Goal: Transaction & Acquisition: Book appointment/travel/reservation

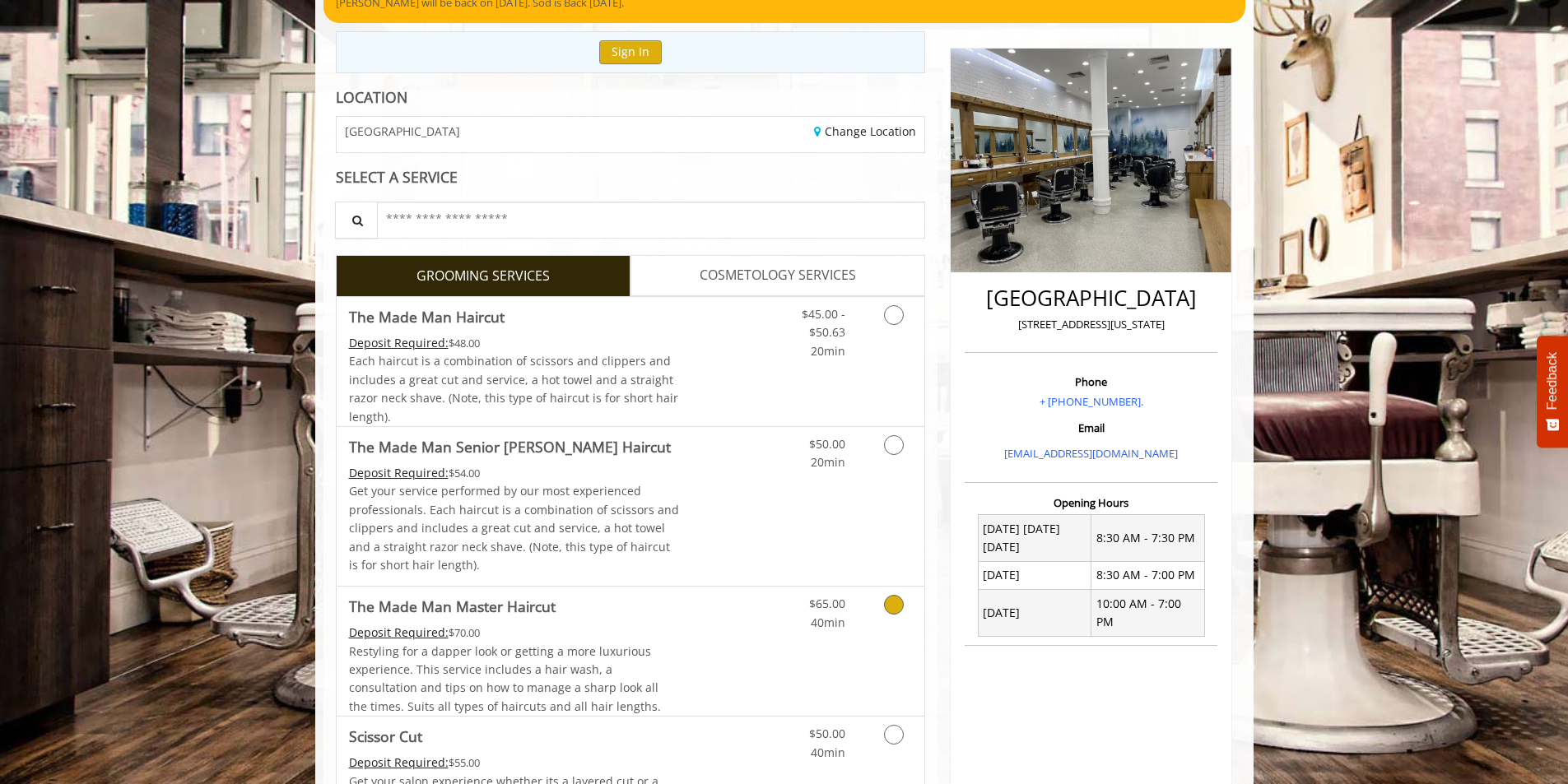
scroll to position [411, 0]
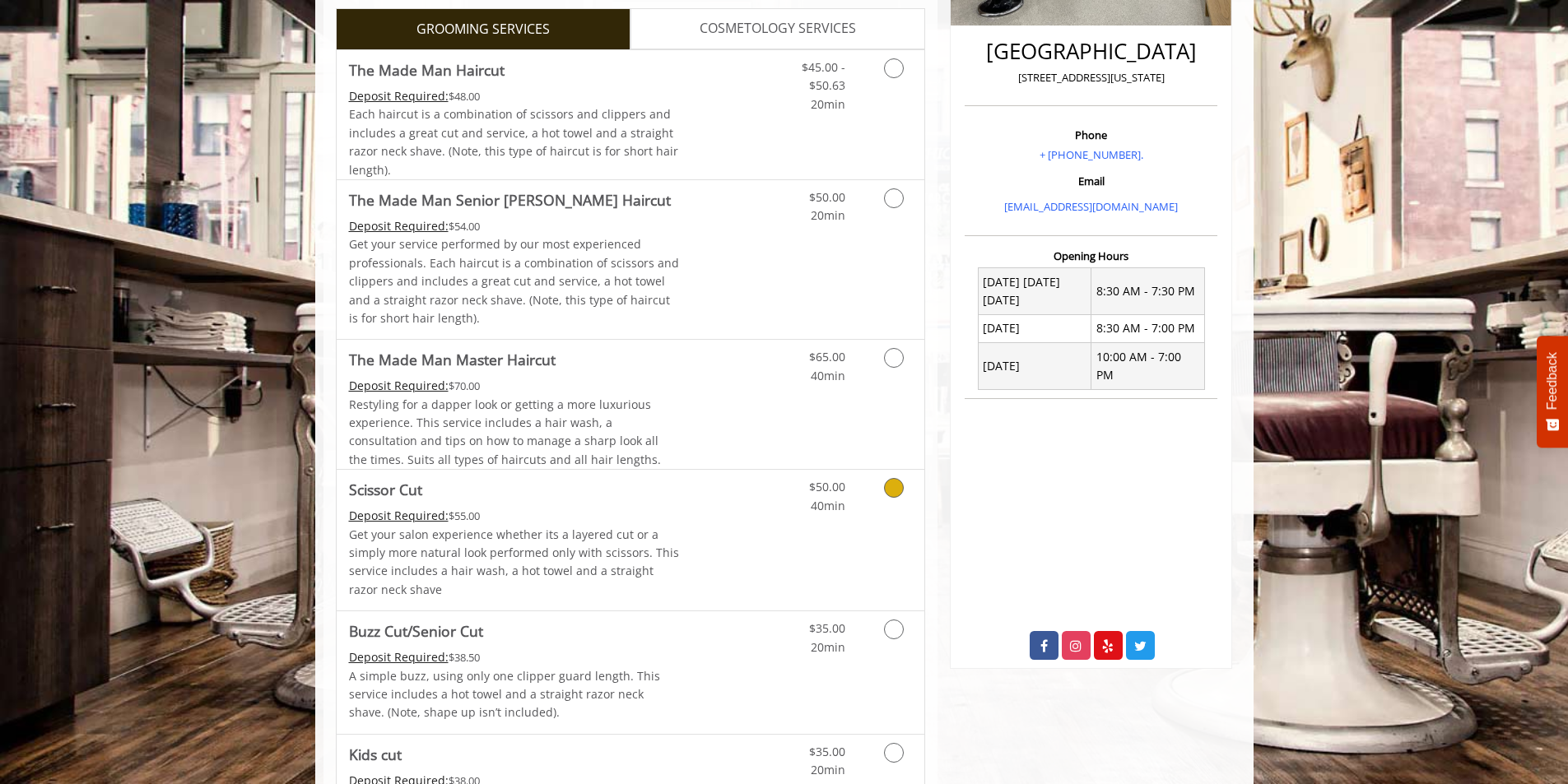
click at [896, 486] on icon "Grooming services" at bounding box center [894, 487] width 20 height 20
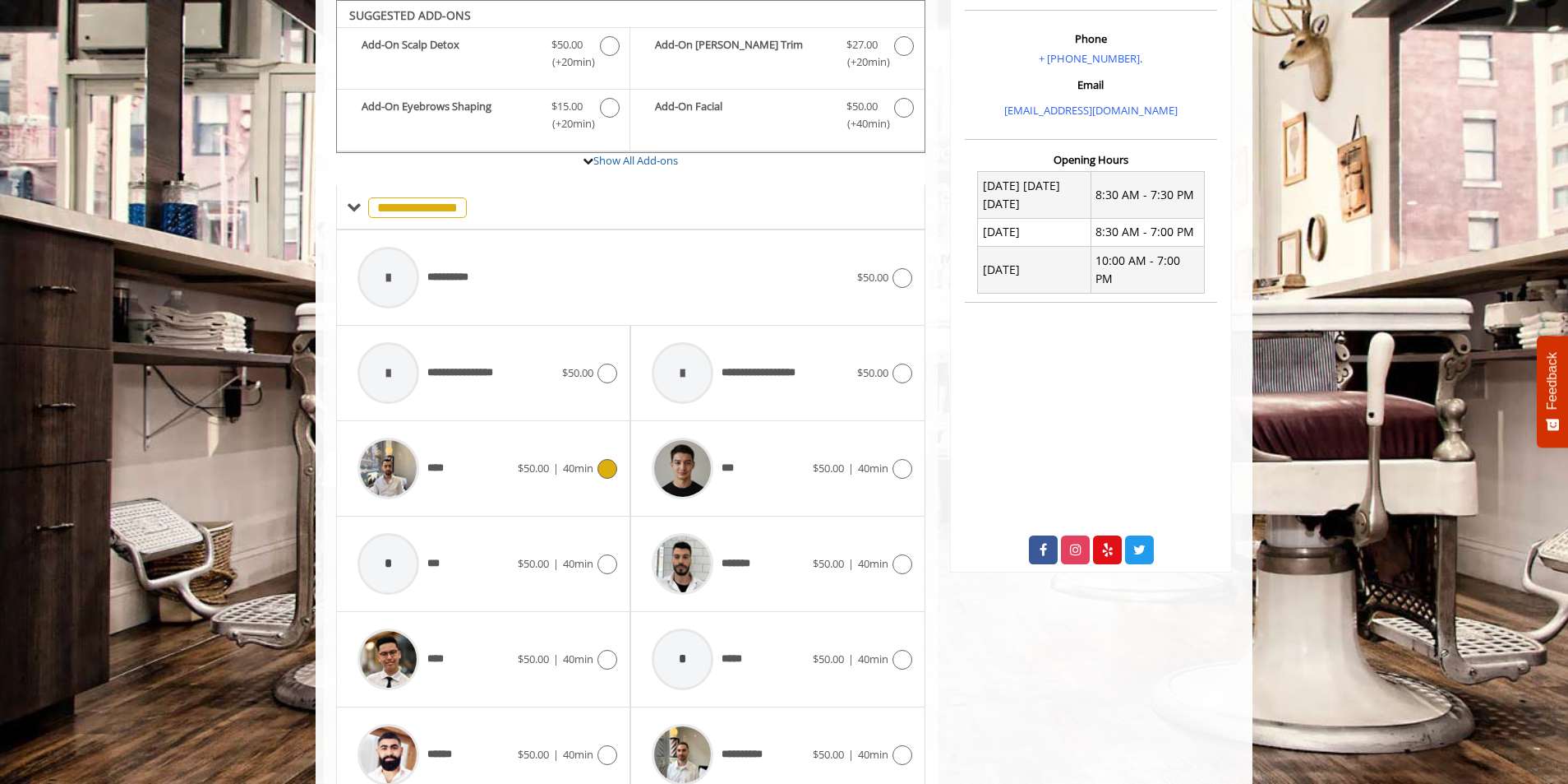
scroll to position [679, 0]
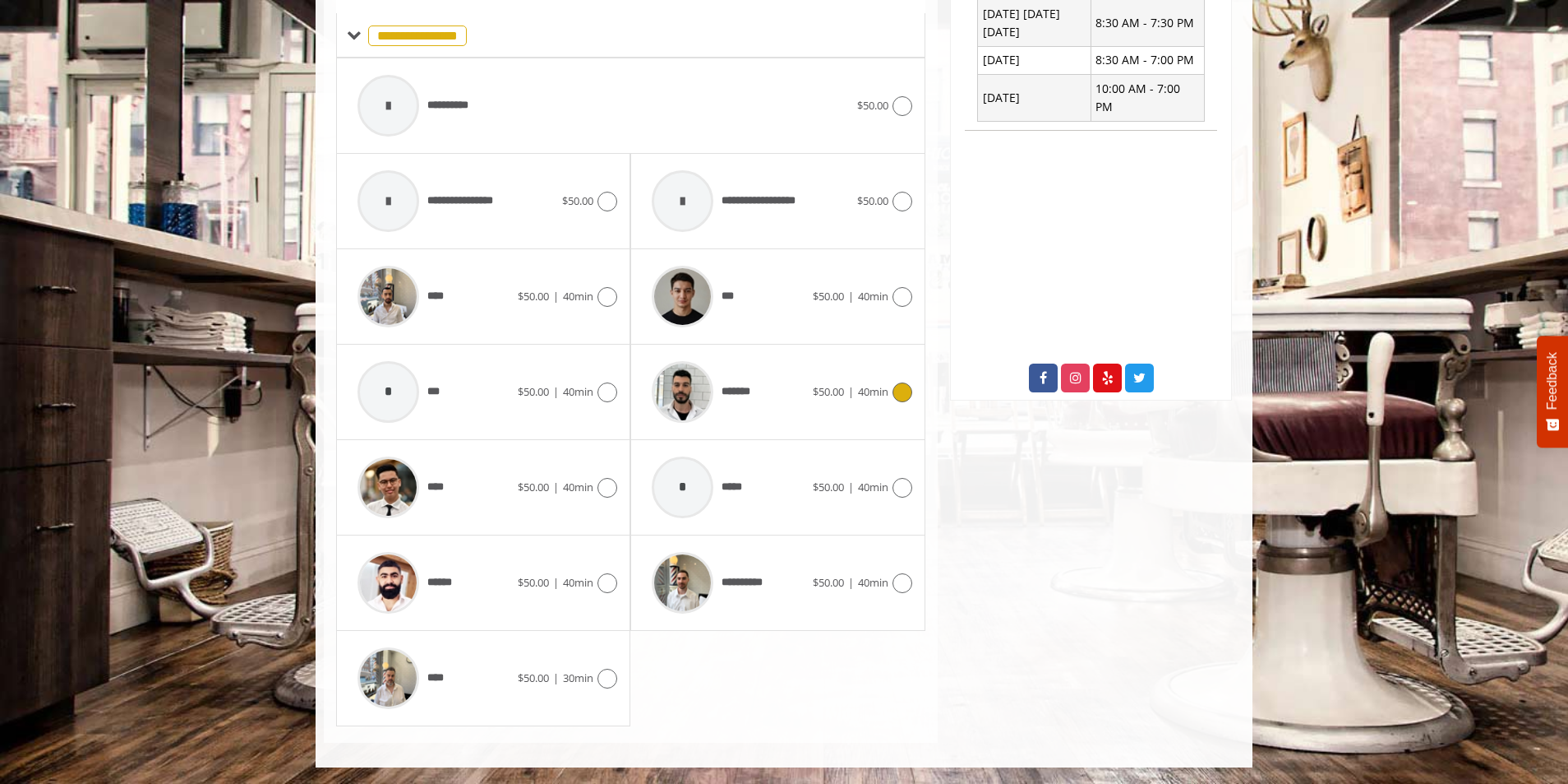
click at [746, 392] on span "*******" at bounding box center [740, 392] width 37 height 17
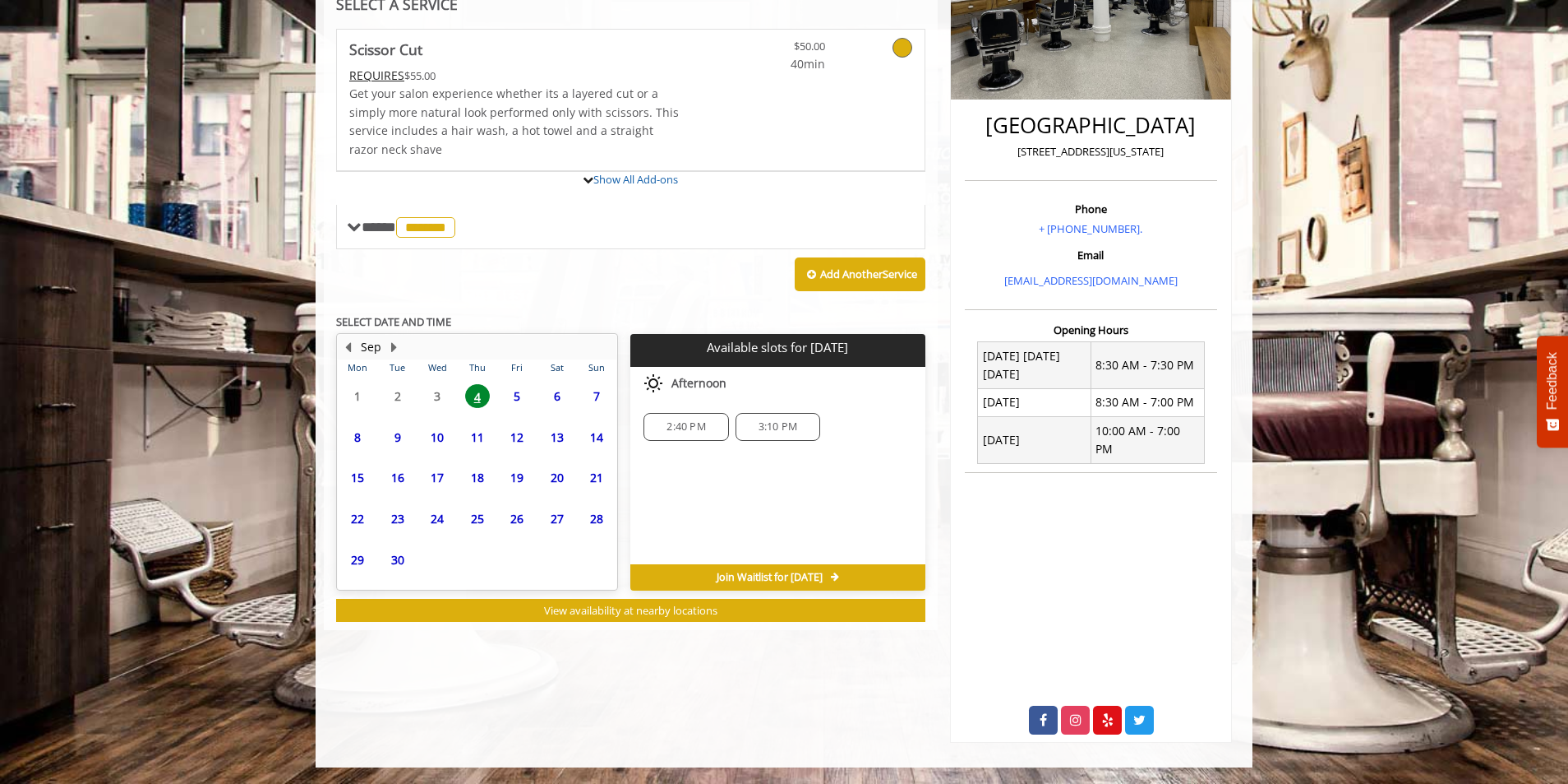
scroll to position [319, 0]
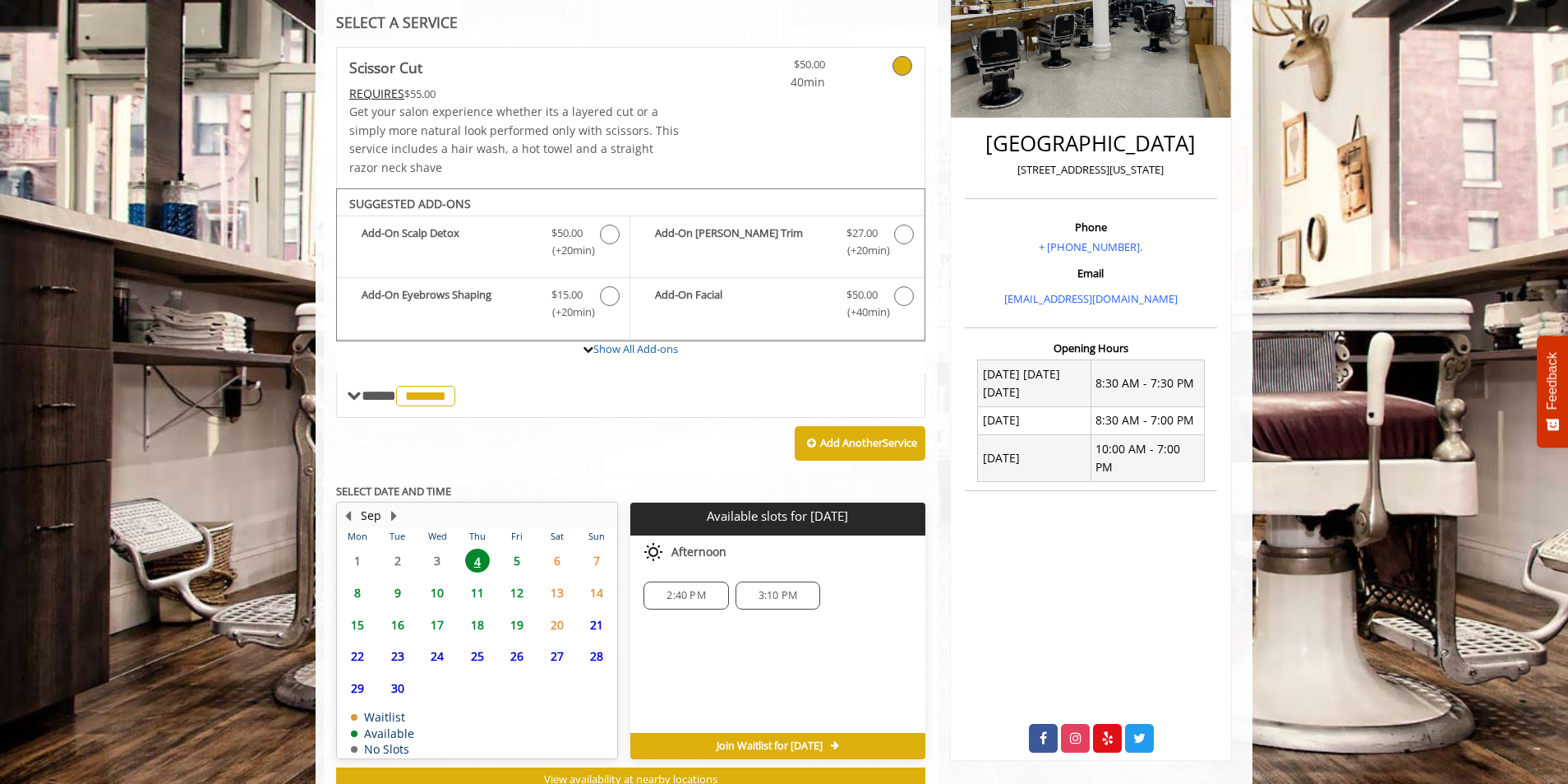
click at [520, 557] on span "5" at bounding box center [516, 561] width 24 height 24
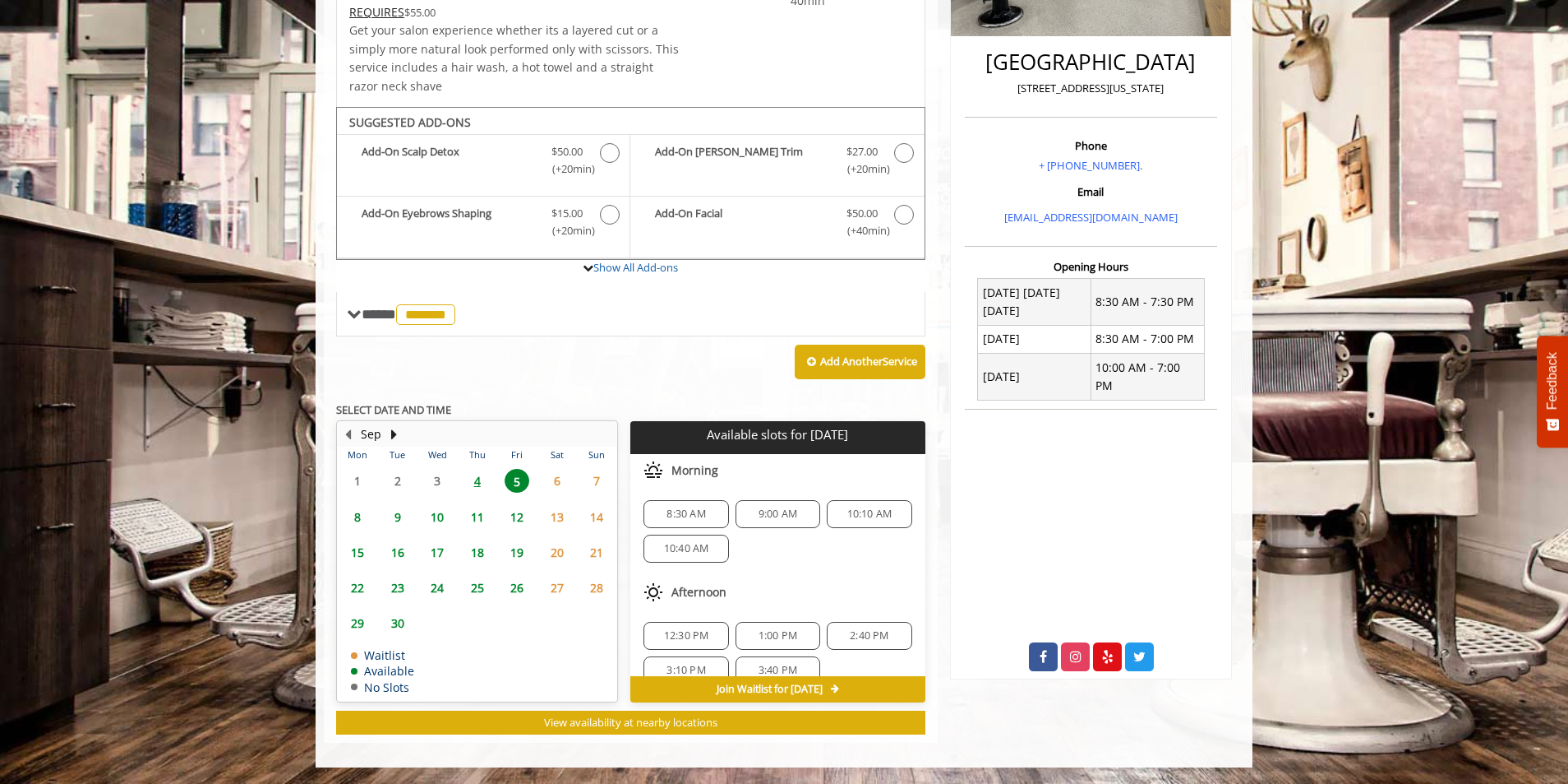
scroll to position [82, 0]
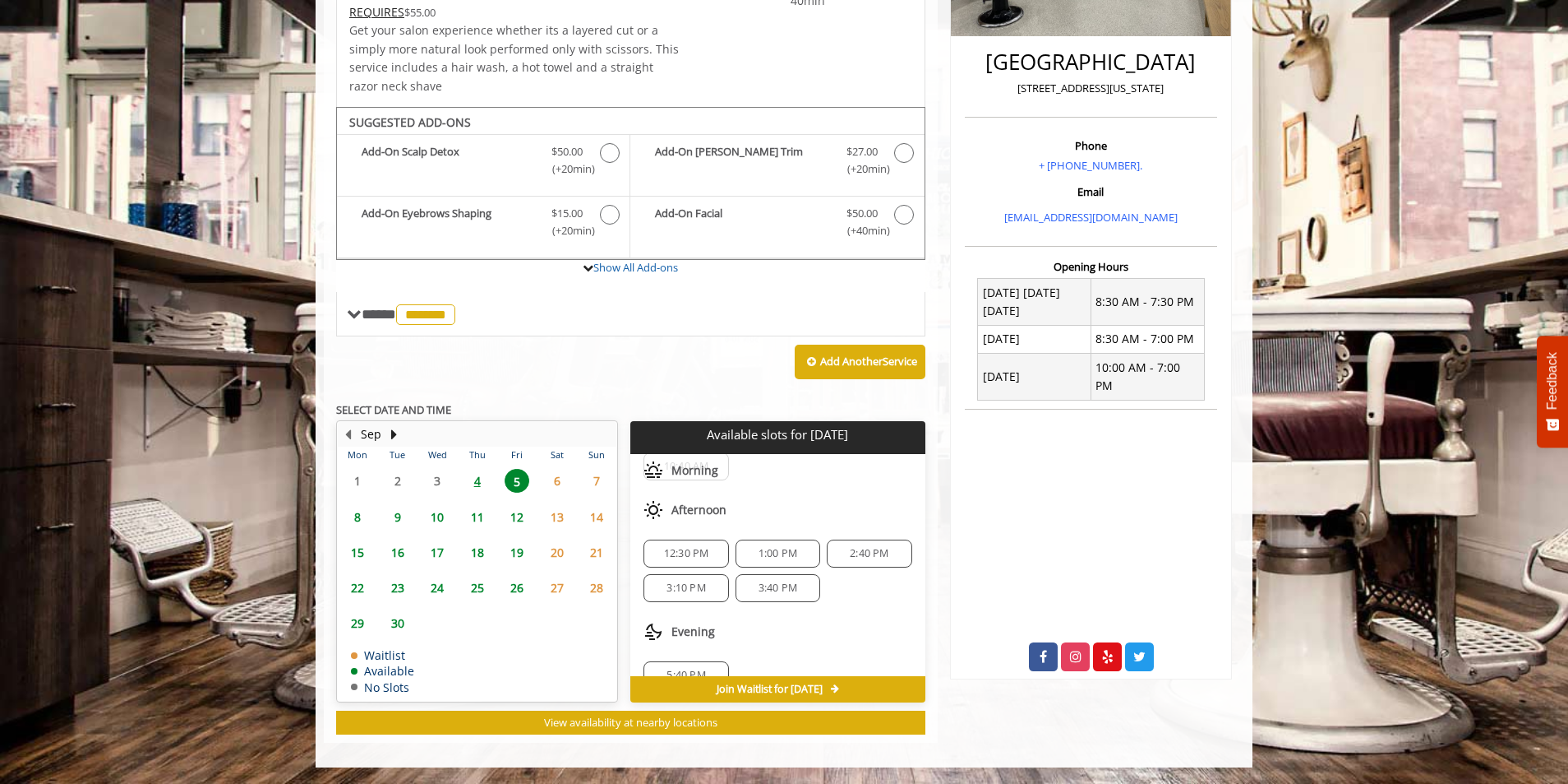
click at [853, 547] on span "2:40 PM" at bounding box center [869, 553] width 39 height 14
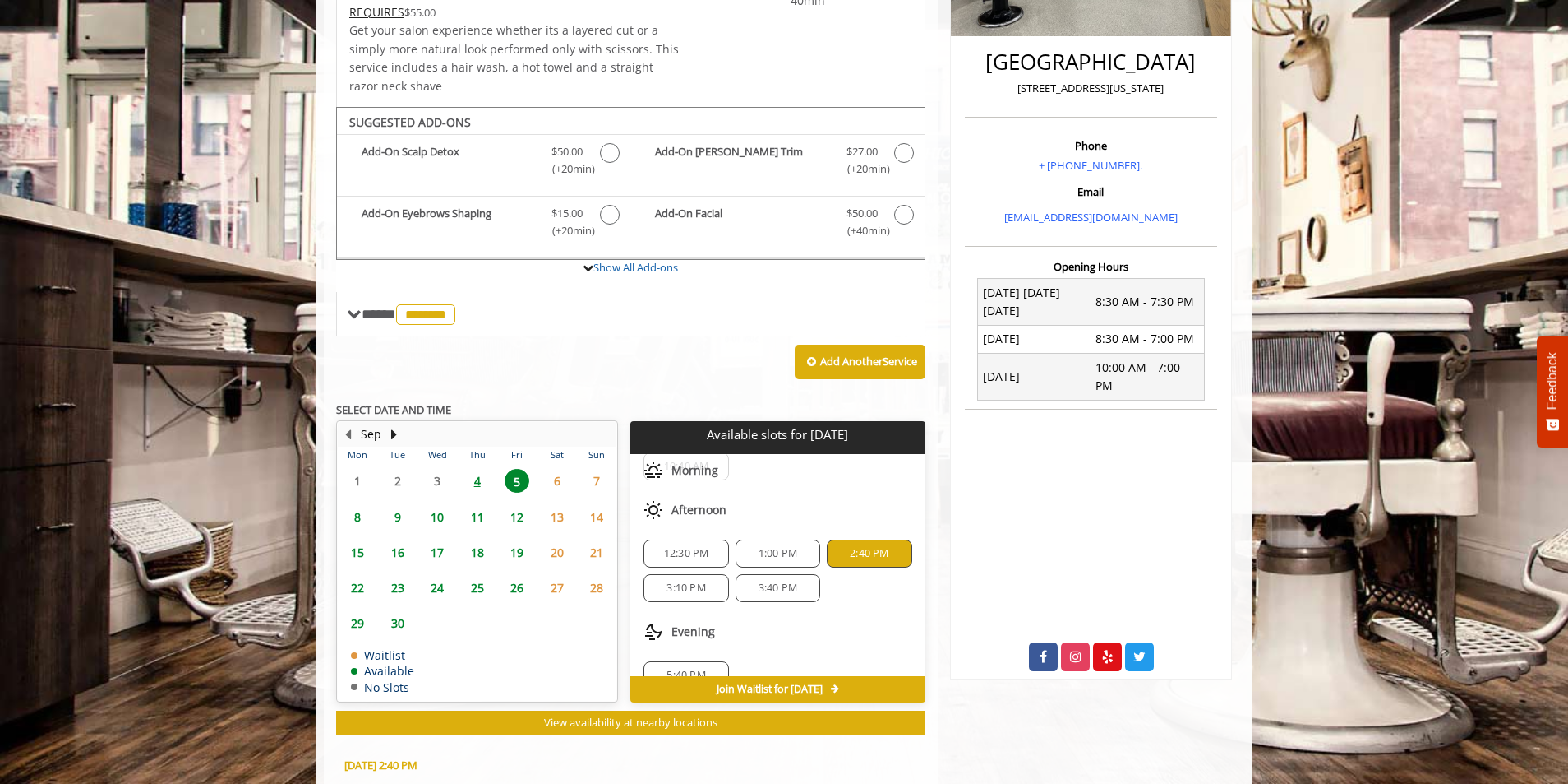
scroll to position [697, 0]
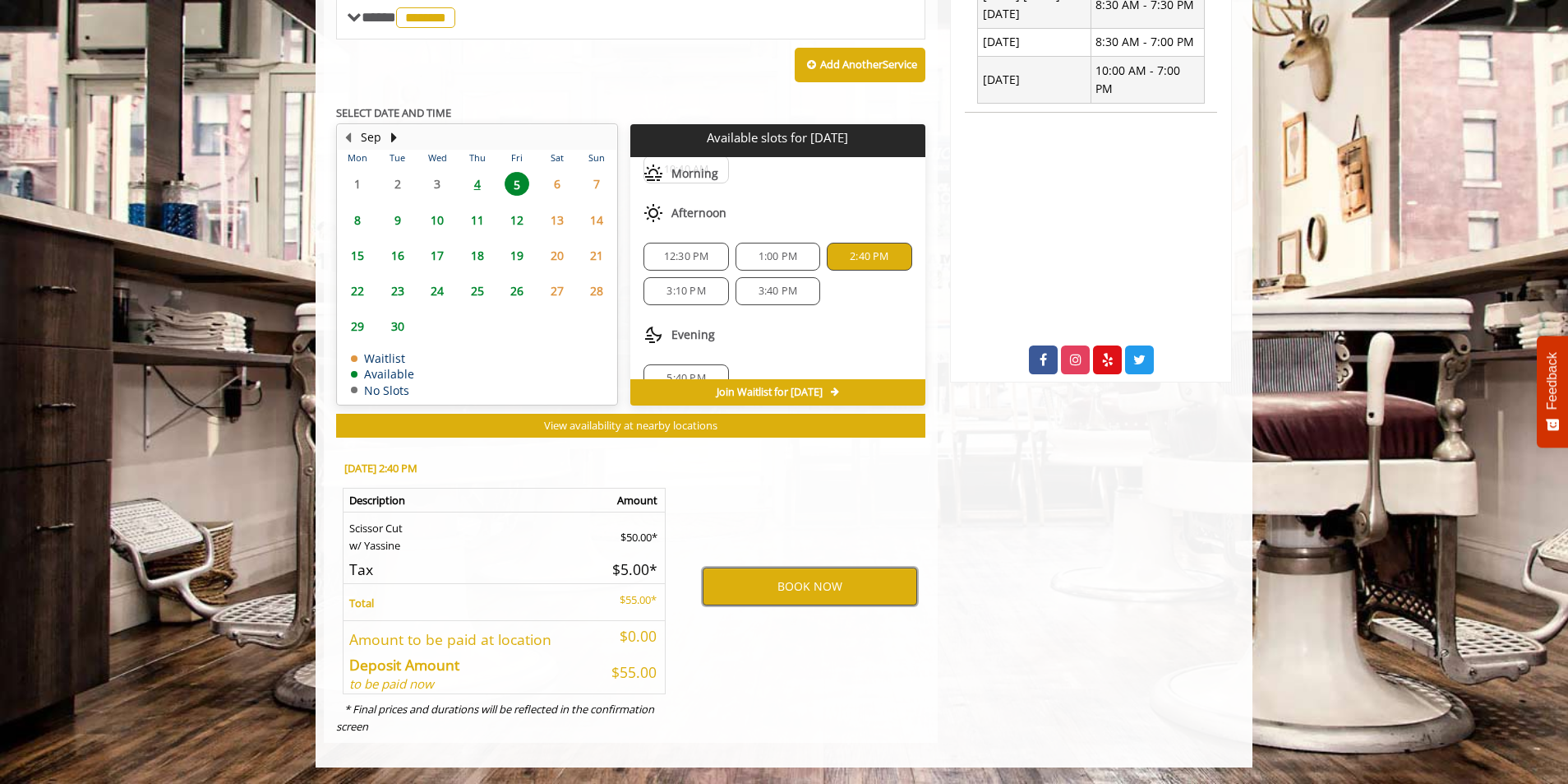
click at [804, 588] on button "BOOK NOW" at bounding box center [810, 587] width 214 height 38
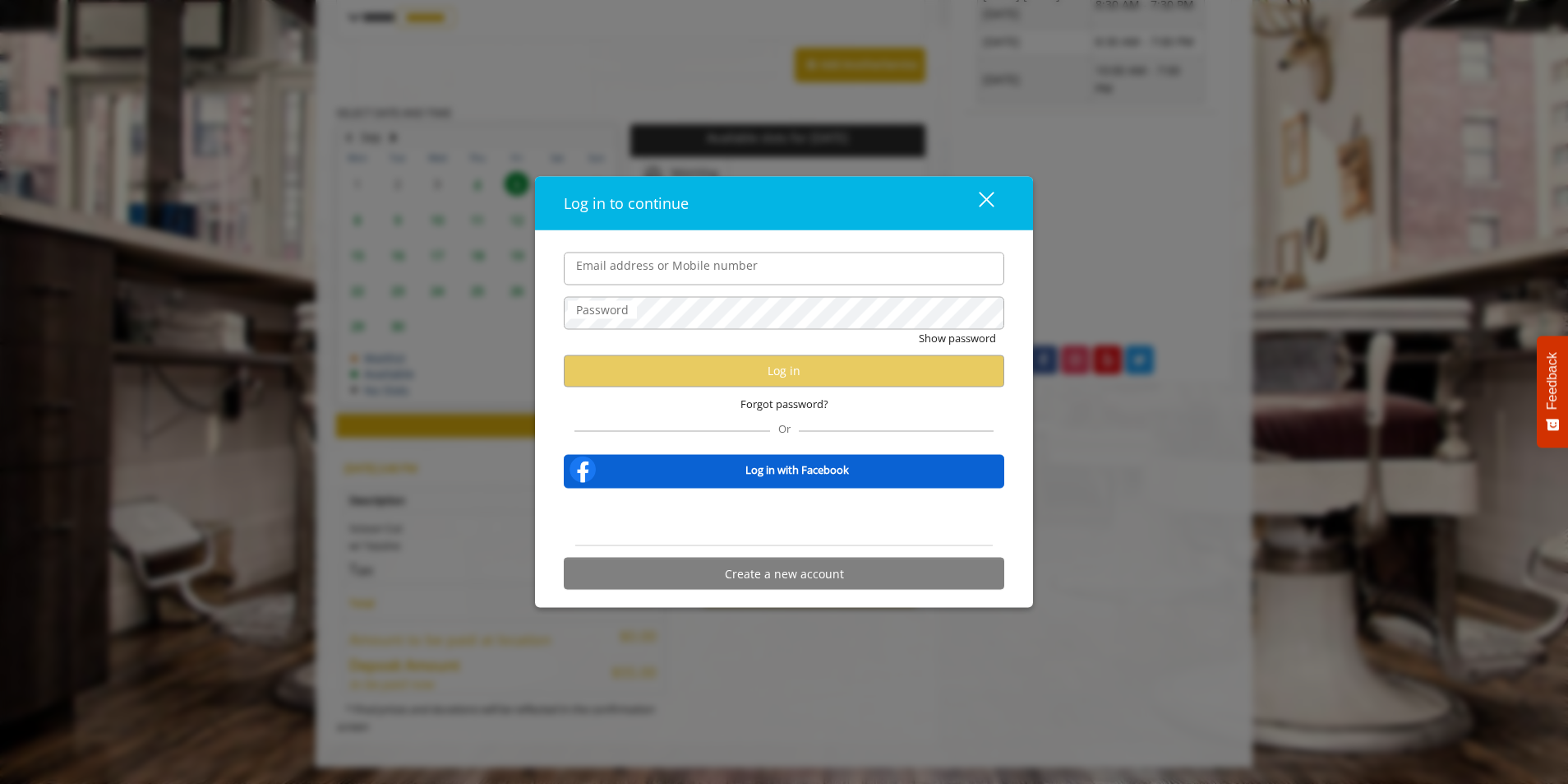
click at [607, 270] on input "Email address or Mobile number" at bounding box center [784, 268] width 440 height 33
type input "**********"
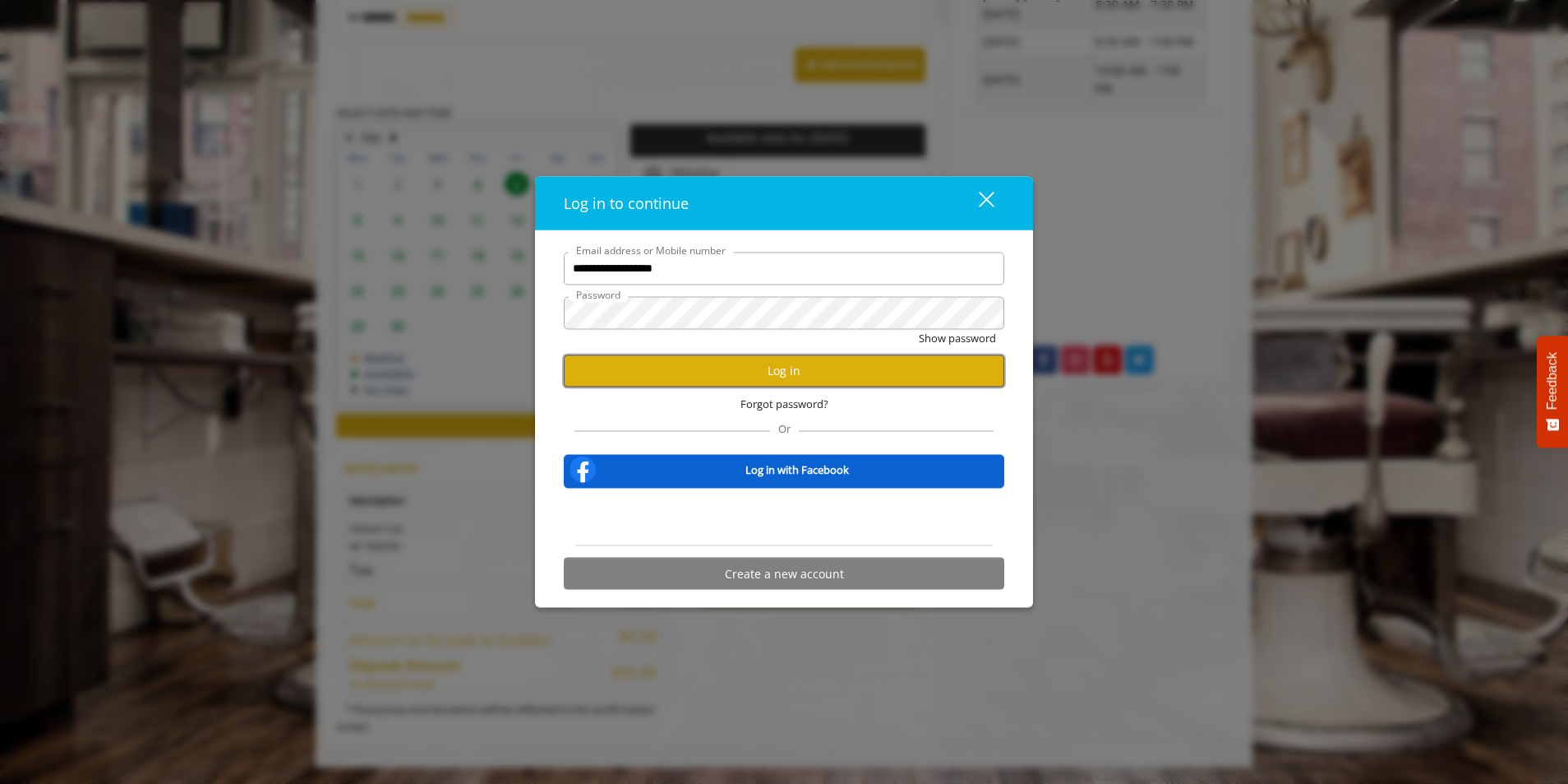
click at [745, 369] on button "Log in" at bounding box center [784, 370] width 440 height 32
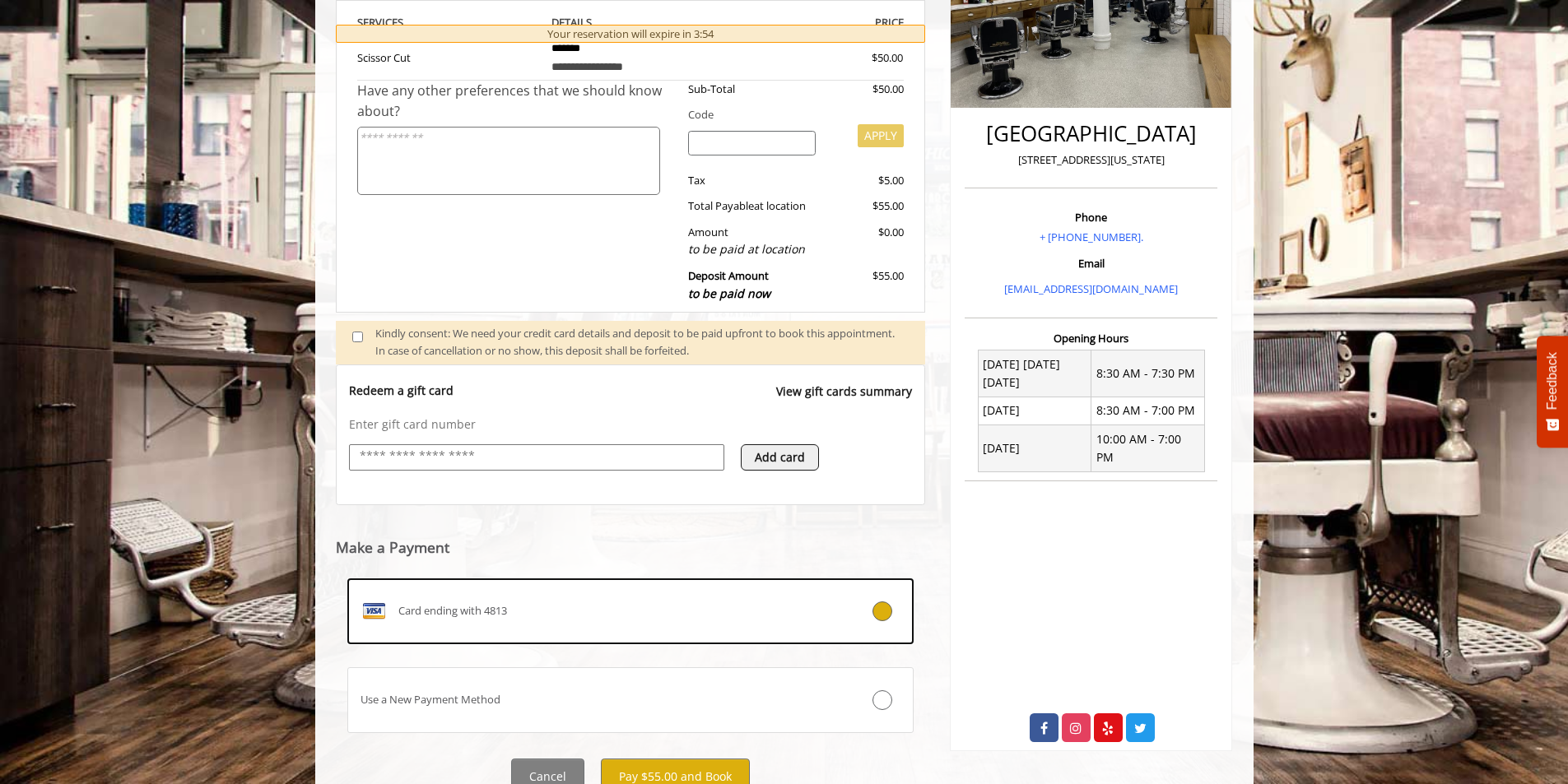
scroll to position [398, 0]
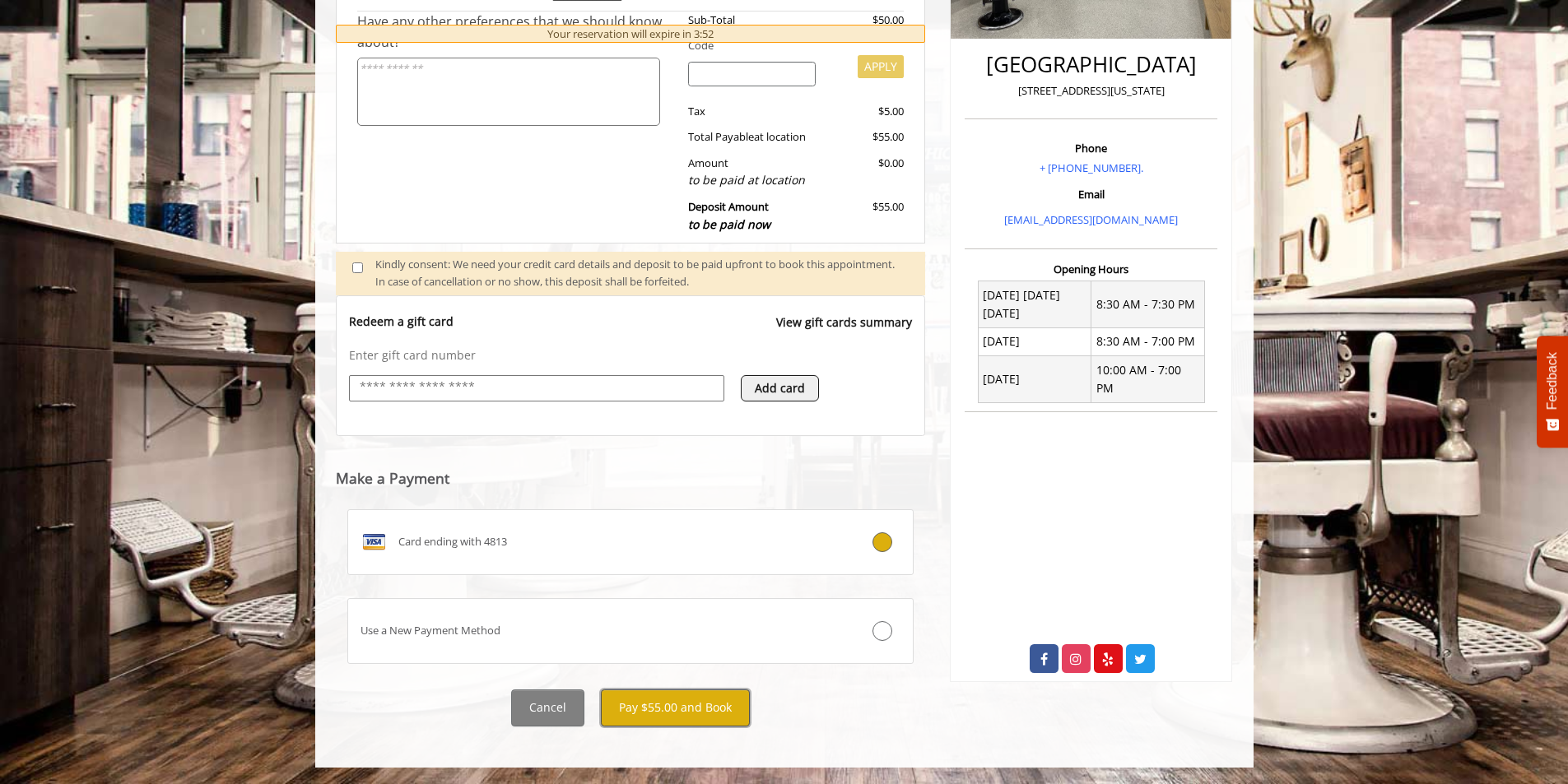
click at [649, 706] on button "Pay $55.00 and Book" at bounding box center [675, 707] width 149 height 37
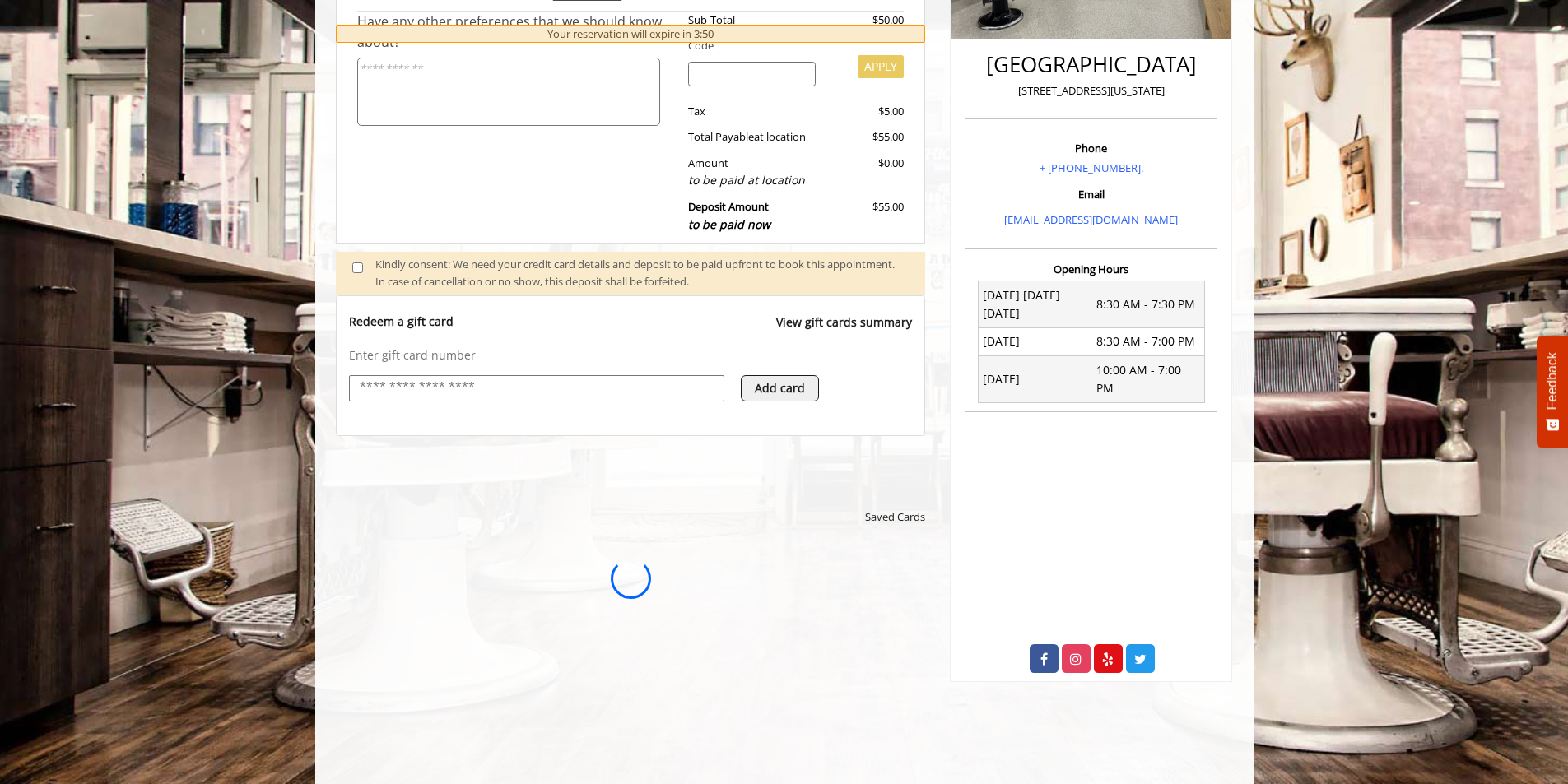
scroll to position [0, 0]
